Goal: Task Accomplishment & Management: Complete application form

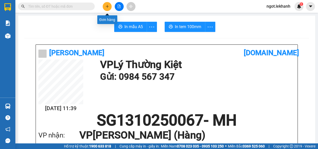
click at [106, 4] on button at bounding box center [107, 6] width 9 height 9
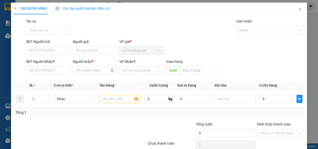
click at [54, 76] on div "SĐT Người Nhận * VD: 0377654321" at bounding box center [48, 68] width 45 height 18
drag, startPoint x: 55, startPoint y: 73, endPoint x: 57, endPoint y: 69, distance: 4.6
click at [55, 73] on input "SĐT Người Nhận *" at bounding box center [48, 71] width 45 height 8
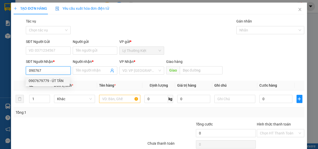
click at [46, 84] on div "0907679779 - ÚT TẤN" at bounding box center [48, 81] width 44 height 8
type input "0907679779"
type input "ÚT TẤN"
type input "40.000"
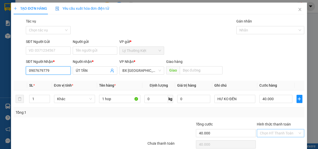
scroll to position [22, 0]
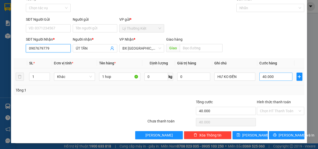
type input "0907679779"
click at [269, 75] on input "40.000" at bounding box center [276, 77] width 33 height 8
type input "3"
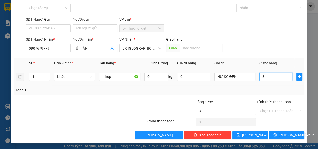
type input "30"
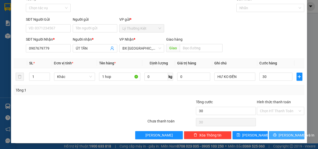
type input "30.000"
click at [288, 138] on button "[PERSON_NAME] và In" at bounding box center [286, 135] width 35 height 8
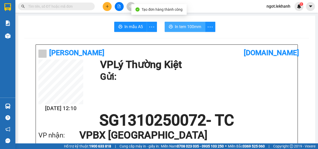
click at [183, 23] on button "In tem 100mm" at bounding box center [185, 27] width 41 height 10
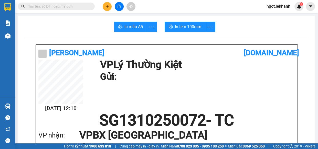
click at [107, 3] on button at bounding box center [107, 6] width 9 height 9
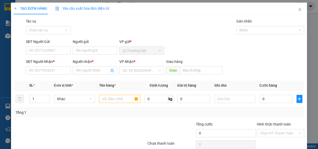
click at [42, 75] on div "SĐT Người Nhận * VD: 0377654321" at bounding box center [48, 68] width 45 height 18
click at [42, 73] on input "SĐT Người Nhận *" at bounding box center [48, 71] width 45 height 8
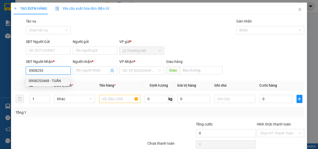
click at [49, 82] on div "0908253468 - TUẤN" at bounding box center [48, 81] width 38 height 6
type input "0908253468"
type input "TUẤN"
type input "40.000"
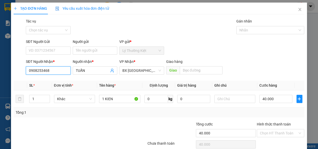
scroll to position [22, 0]
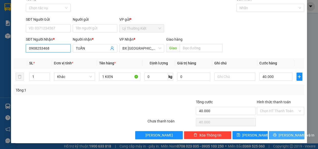
type input "0908253468"
click at [296, 135] on button "[PERSON_NAME] và In" at bounding box center [286, 135] width 35 height 8
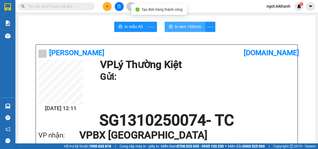
drag, startPoint x: 181, startPoint y: 31, endPoint x: 182, endPoint y: 39, distance: 8.1
click at [181, 32] on button "In tem 100mm" at bounding box center [185, 27] width 41 height 10
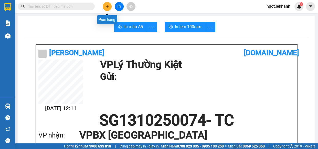
click at [106, 5] on icon "plus" at bounding box center [108, 7] width 4 height 4
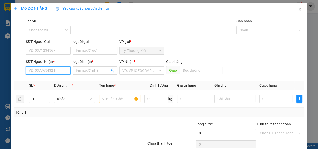
click at [52, 74] on input "SĐT Người Nhận *" at bounding box center [48, 71] width 45 height 8
click at [51, 83] on div "0979721021 - anh tín" at bounding box center [48, 81] width 38 height 6
type input "0979721021"
type input "anh tín"
type input "40.000"
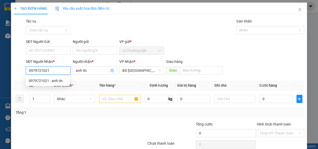
type input "40.000"
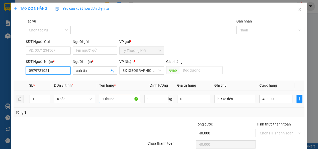
type input "0979721021"
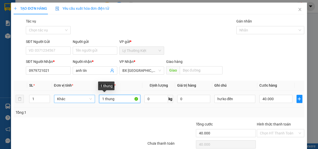
drag, startPoint x: 117, startPoint y: 97, endPoint x: 79, endPoint y: 97, distance: 37.9
click at [91, 98] on tr "1 Khác 1 thung 0 kg 0 hư ko đền 40.000" at bounding box center [159, 99] width 291 height 17
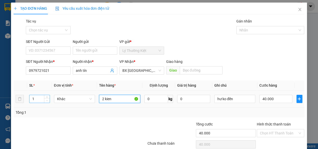
click at [48, 99] on span "Decrease Value" at bounding box center [47, 100] width 6 height 5
click at [48, 98] on div at bounding box center [47, 99] width 6 height 8
type input "2 kien"
type input "2"
click at [47, 98] on span "up" at bounding box center [47, 97] width 3 height 3
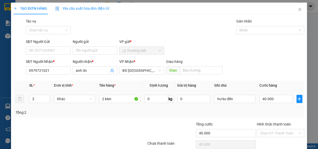
click at [265, 92] on td "40.000" at bounding box center [275, 99] width 37 height 17
click at [285, 98] on input "40.000" at bounding box center [276, 99] width 33 height 8
type input "6"
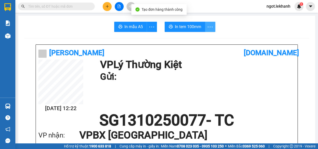
click at [208, 27] on icon "more" at bounding box center [210, 26] width 5 height 1
click at [211, 26] on icon "more" at bounding box center [210, 27] width 6 height 6
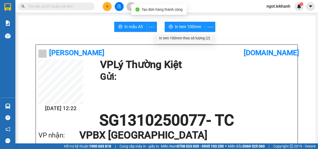
click at [206, 38] on div "In tem 100mm theo số lượng (2)" at bounding box center [184, 38] width 51 height 6
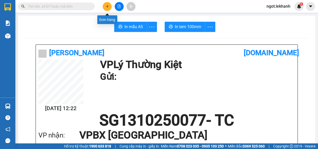
click at [108, 7] on icon "plus" at bounding box center [108, 7] width 4 height 4
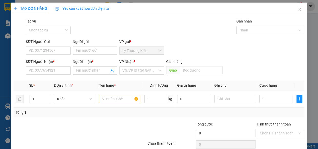
click at [47, 66] on div "SĐT Người Nhận *" at bounding box center [48, 63] width 45 height 8
click at [45, 74] on input "SĐT Người Nhận *" at bounding box center [48, 71] width 45 height 8
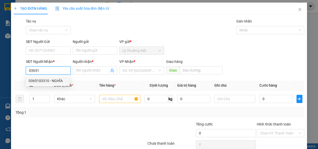
click at [42, 78] on div "0365103310 - NGHĨA" at bounding box center [48, 81] width 38 height 6
type input "0365103310"
type input "NGHĨA"
type input "50.000"
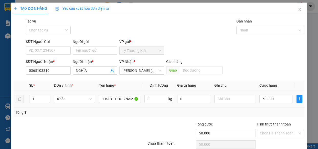
click at [274, 91] on td "50.000" at bounding box center [275, 99] width 37 height 17
click at [260, 94] on div "50.000" at bounding box center [276, 99] width 33 height 10
drag, startPoint x: 260, startPoint y: 72, endPoint x: 253, endPoint y: 73, distance: 6.9
click at [260, 94] on div "50.000" at bounding box center [276, 99] width 33 height 10
click at [277, 95] on input "50.000" at bounding box center [276, 99] width 33 height 8
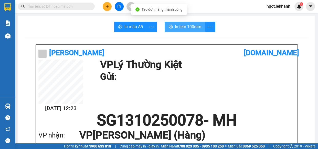
click at [172, 25] on button "In tem 100mm" at bounding box center [185, 27] width 41 height 10
